Goal: Check status

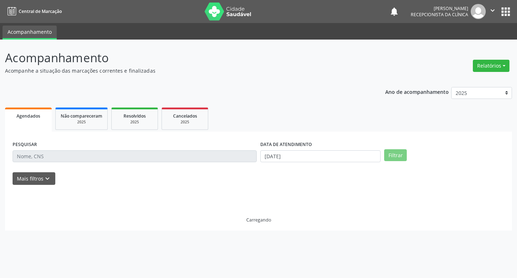
click at [102, 155] on input "text" at bounding box center [135, 156] width 244 height 12
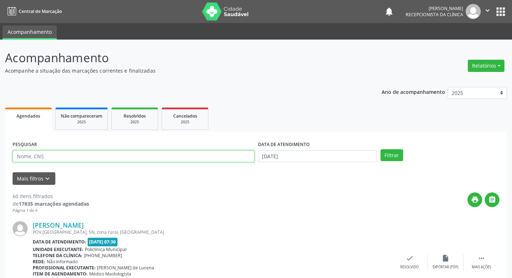
click at [89, 156] on input "text" at bounding box center [134, 156] width 242 height 12
type input "jamile"
click at [381, 149] on button "Filtrar" at bounding box center [392, 155] width 23 height 12
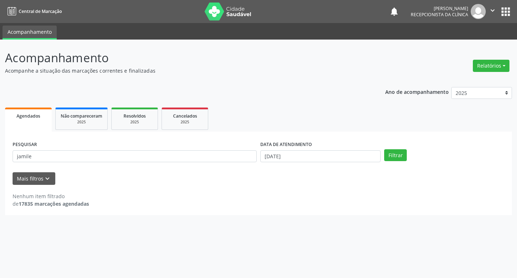
click at [44, 162] on div "PESQUISAR jamile" at bounding box center [135, 153] width 248 height 28
click at [40, 158] on input "jamile" at bounding box center [135, 156] width 244 height 12
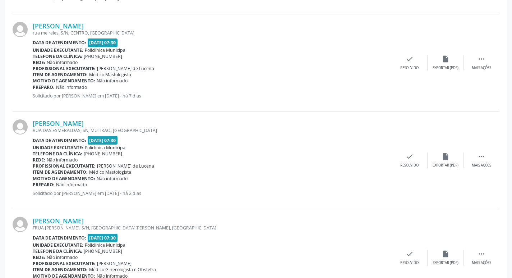
scroll to position [1430, 0]
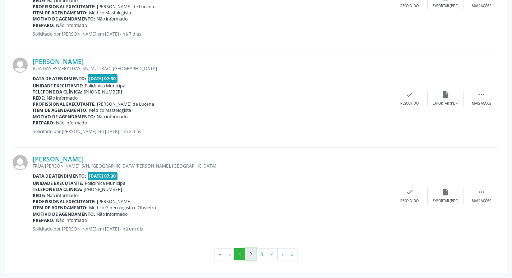
click at [253, 250] on button "2" at bounding box center [250, 254] width 11 height 12
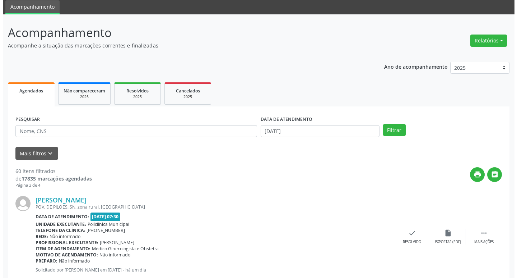
scroll to position [0, 0]
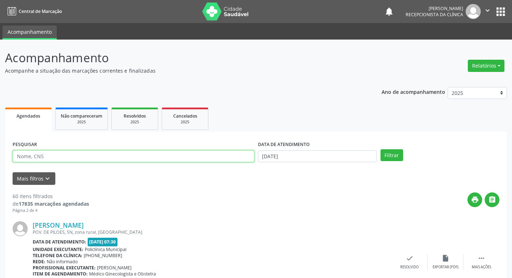
click at [100, 152] on input "text" at bounding box center [134, 156] width 242 height 12
type input "valdir"
click at [381, 149] on button "Filtrar" at bounding box center [392, 155] width 23 height 12
